Goal: Find specific page/section: Find specific page/section

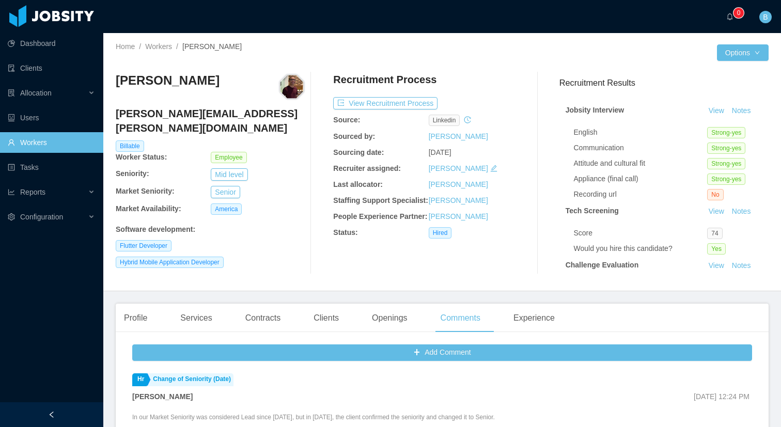
click at [58, 147] on link "Workers" at bounding box center [51, 142] width 87 height 21
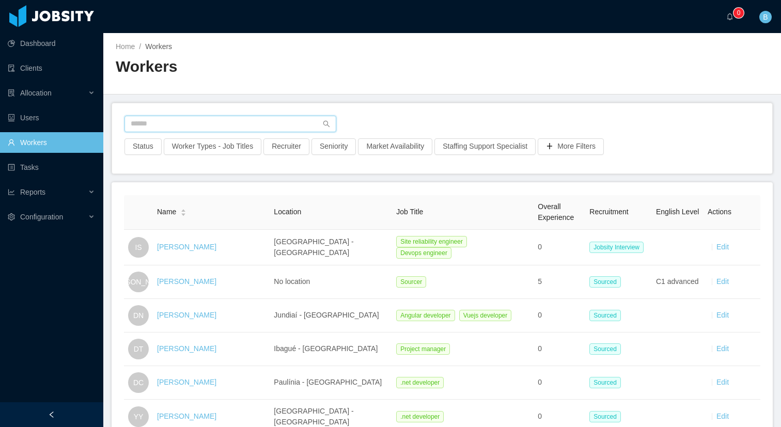
click at [271, 118] on input "text" at bounding box center [230, 124] width 212 height 17
type input "******"
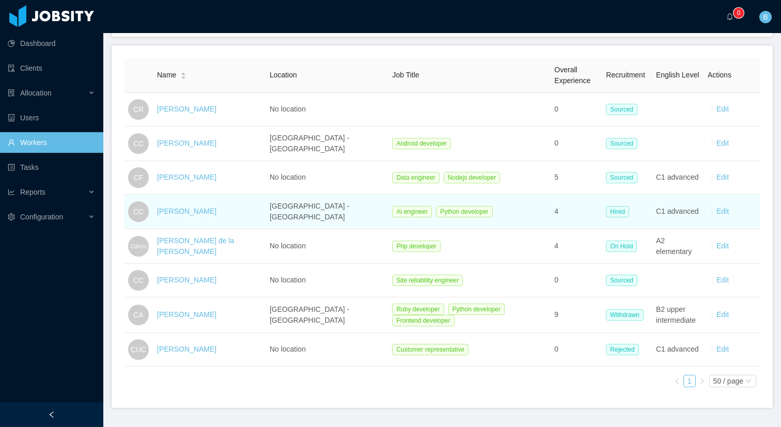
scroll to position [139, 0]
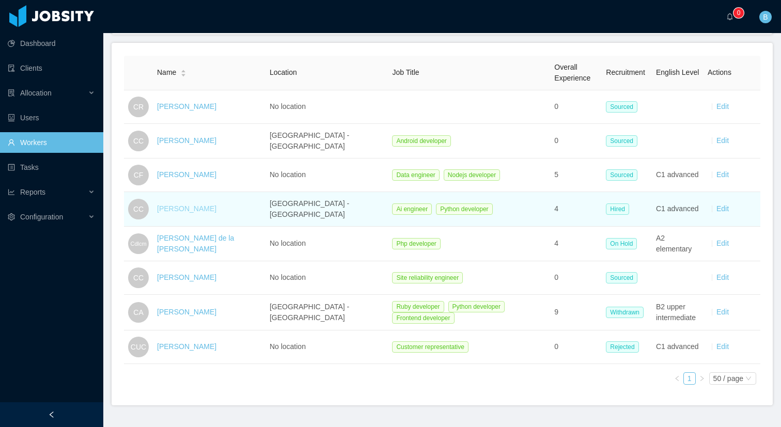
click at [189, 208] on link "[PERSON_NAME]" at bounding box center [186, 208] width 59 height 8
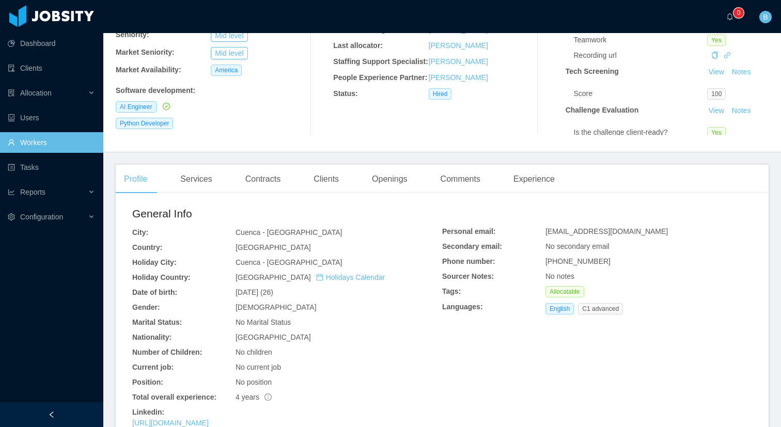
scroll to position [135, 0]
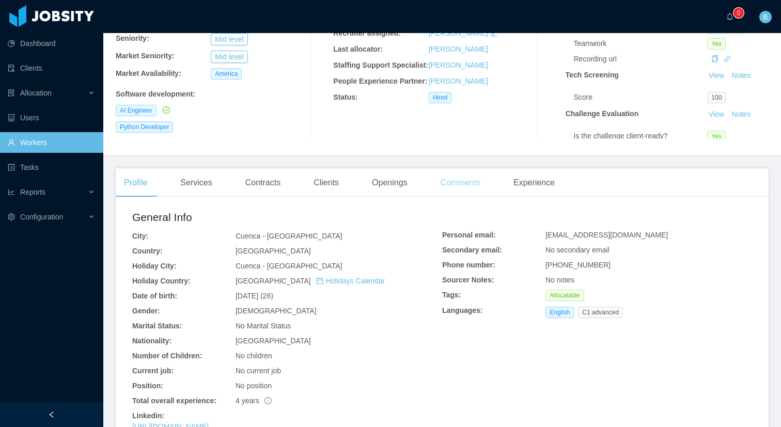
click at [472, 170] on div "Comments" at bounding box center [460, 182] width 56 height 29
